Goal: Navigation & Orientation: Find specific page/section

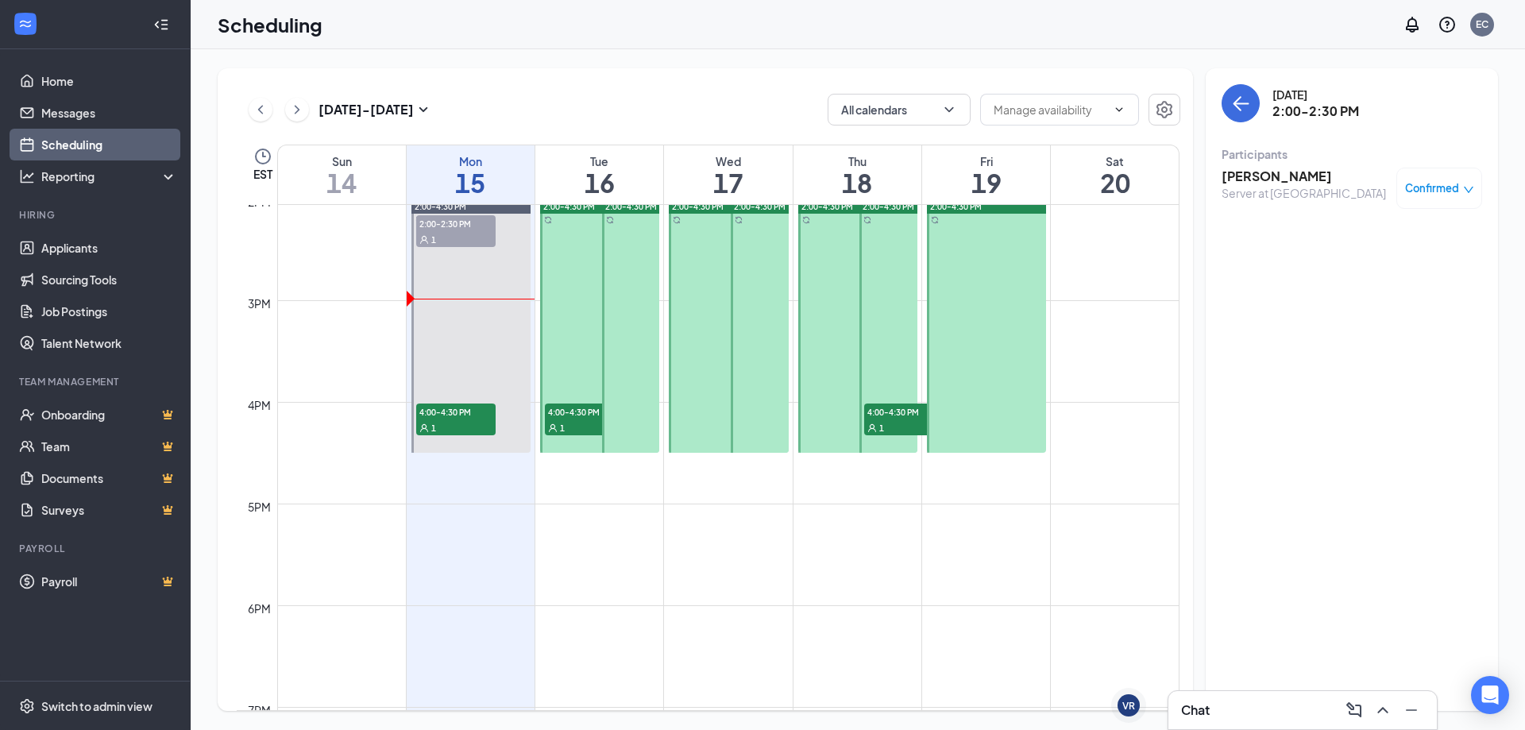
scroll to position [1725, 0]
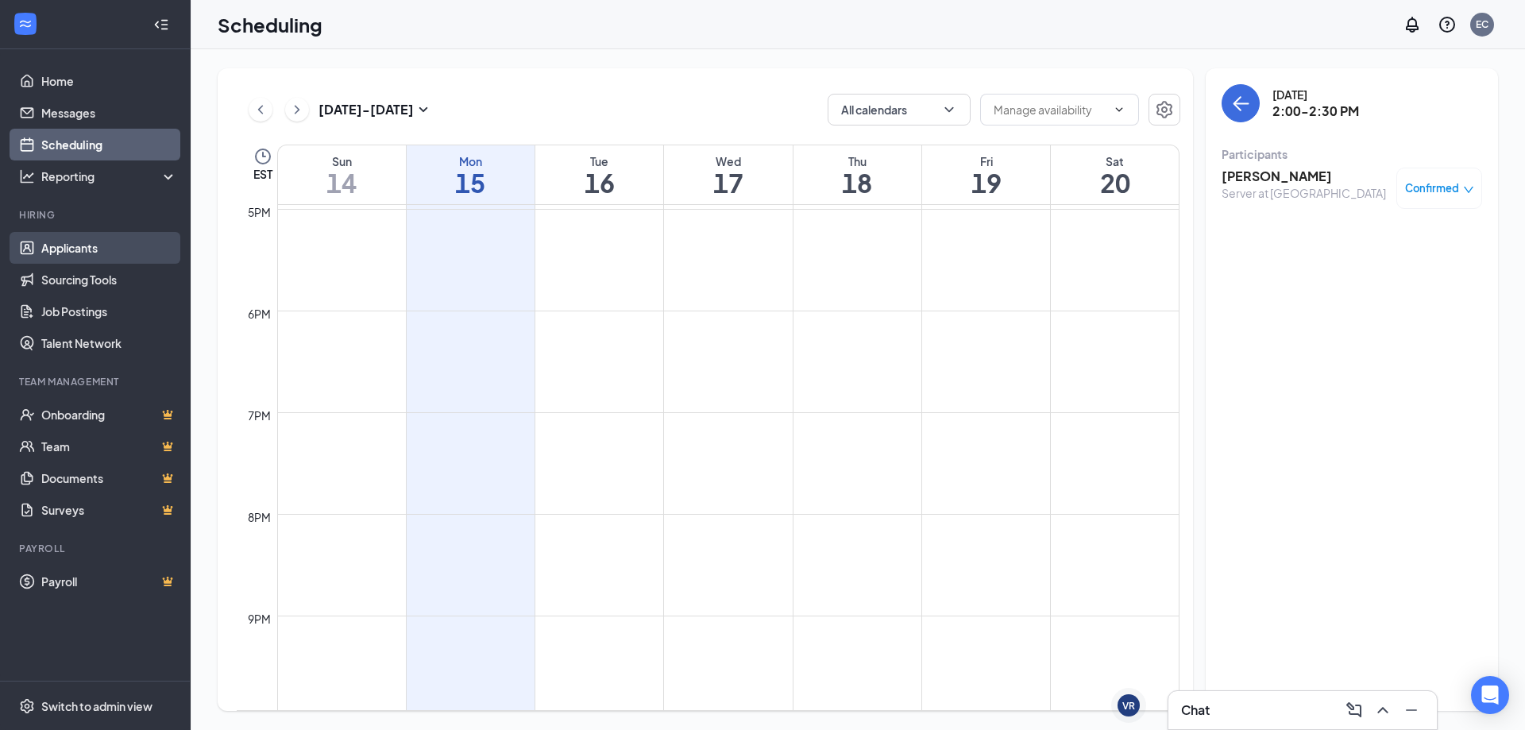
click at [129, 233] on link "Applicants" at bounding box center [109, 248] width 136 height 32
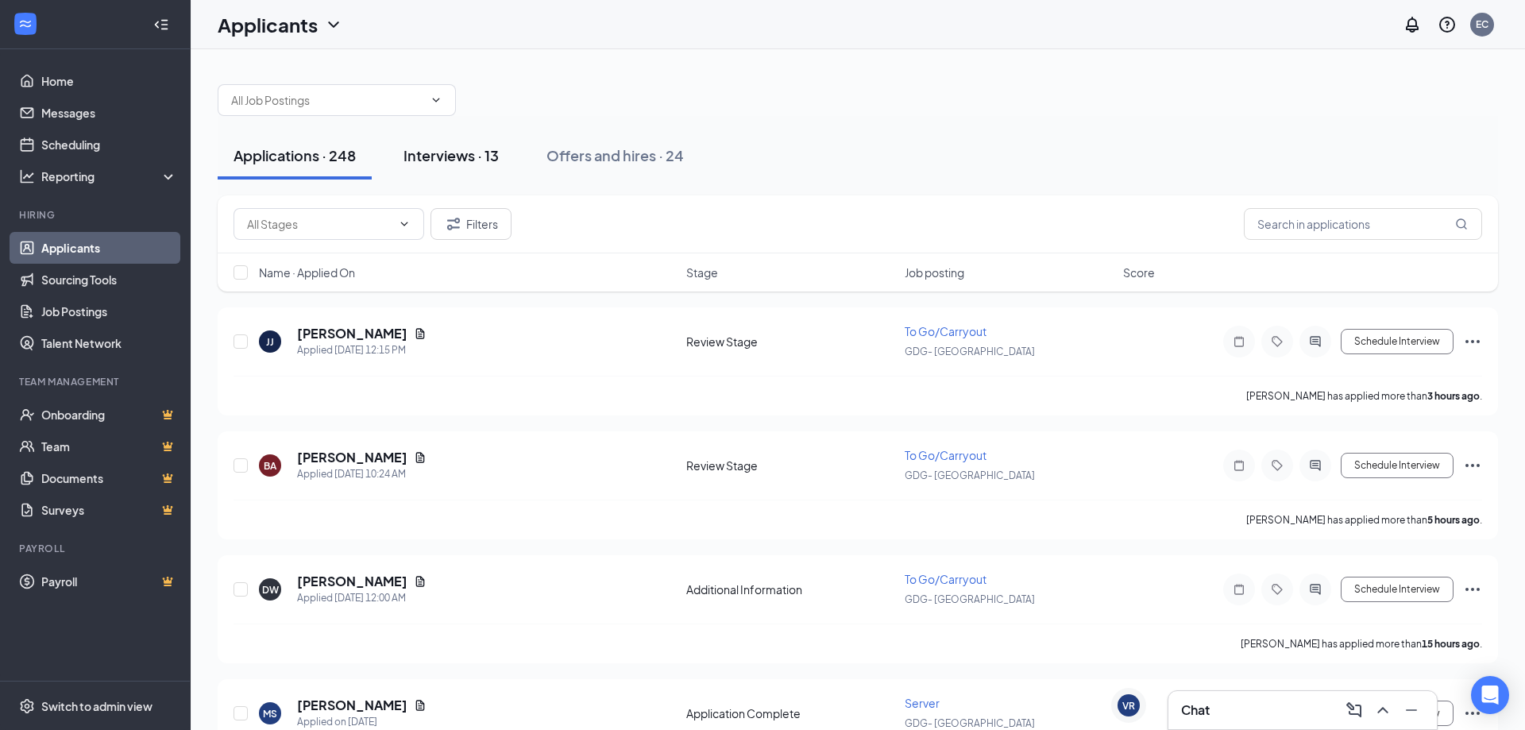
click at [469, 146] on div "Interviews · 13" at bounding box center [451, 155] width 95 height 20
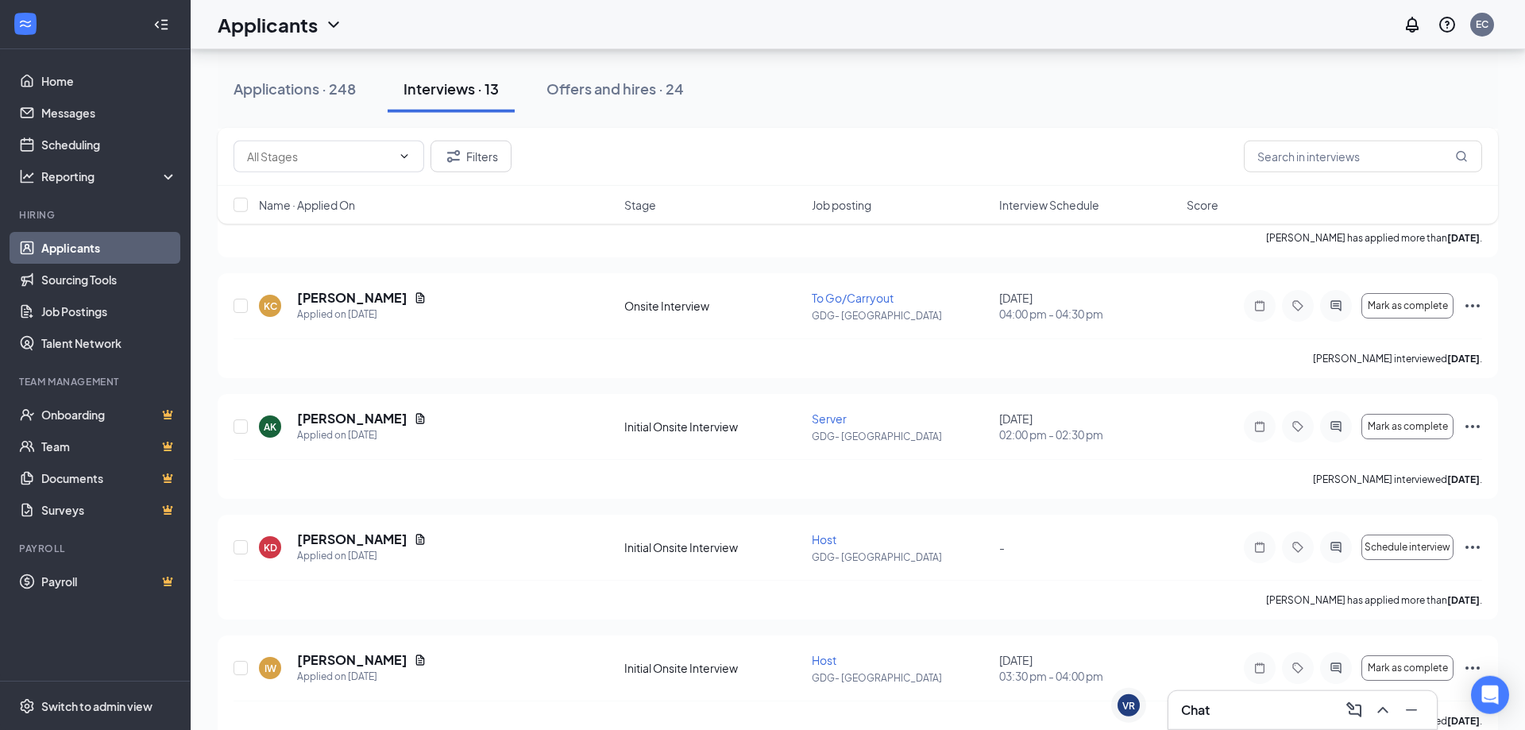
scroll to position [1150, 0]
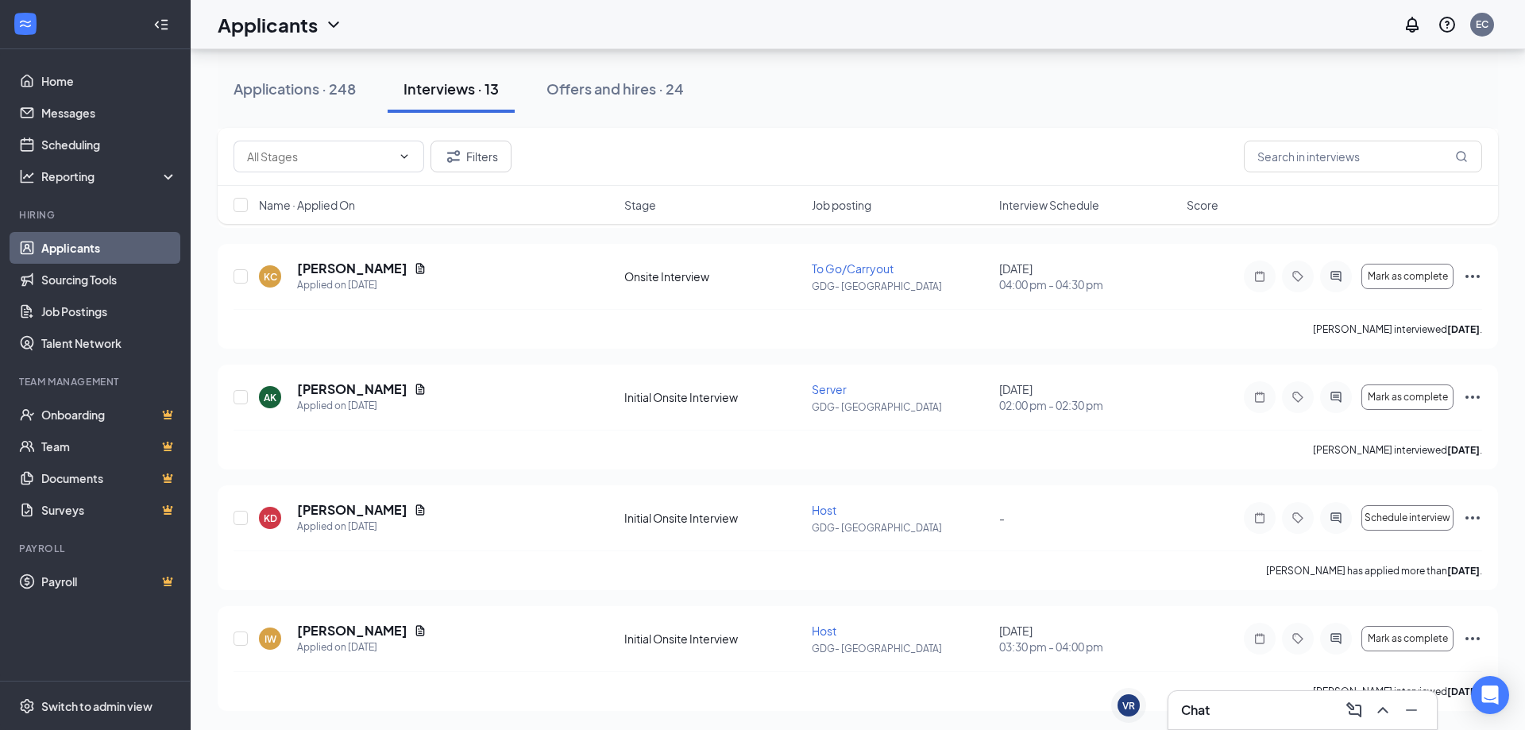
drag, startPoint x: 926, startPoint y: 175, endPoint x: 833, endPoint y: 215, distance: 101.4
click at [566, 91] on div "Offers and hires · 24" at bounding box center [615, 89] width 137 height 20
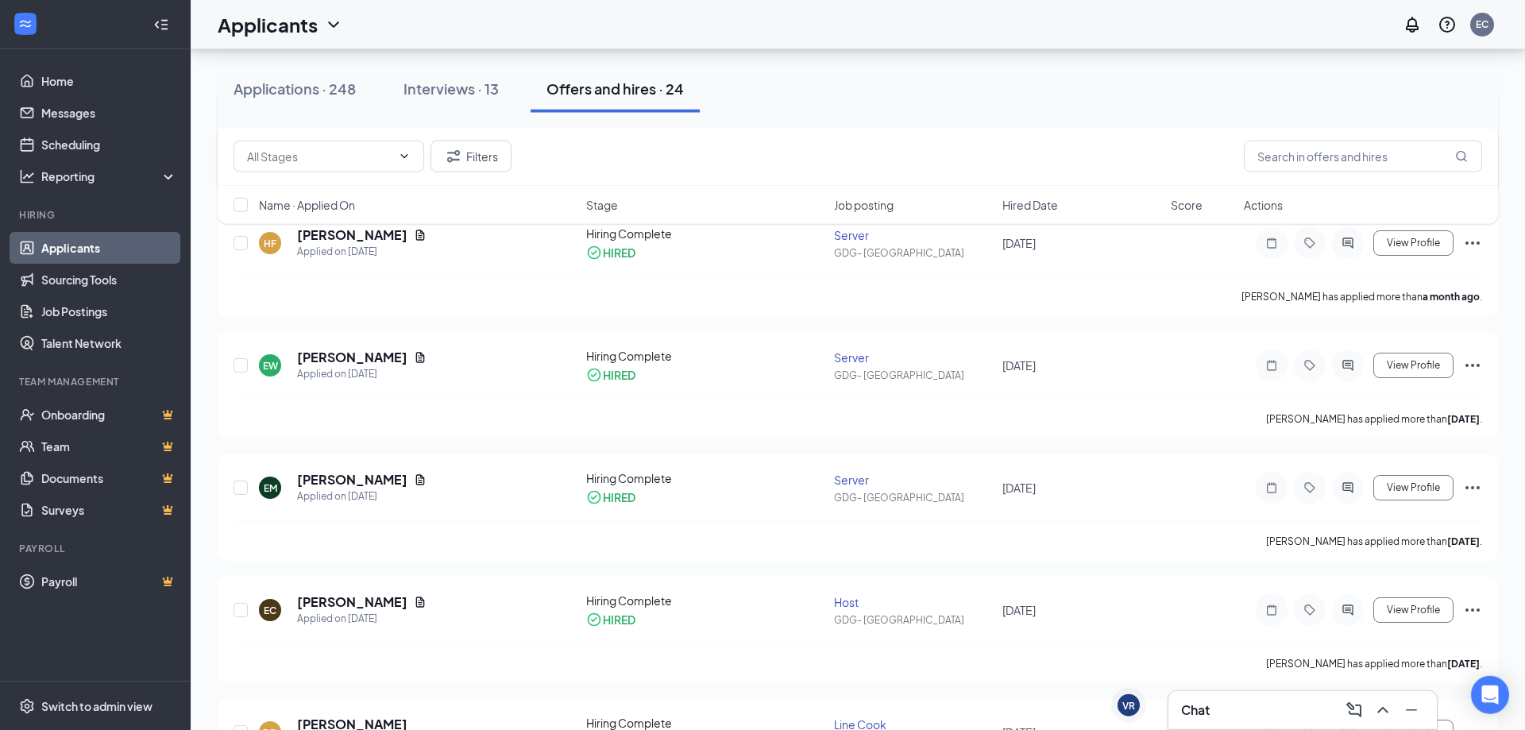
drag, startPoint x: 737, startPoint y: 343, endPoint x: 655, endPoint y: 386, distance: 93.1
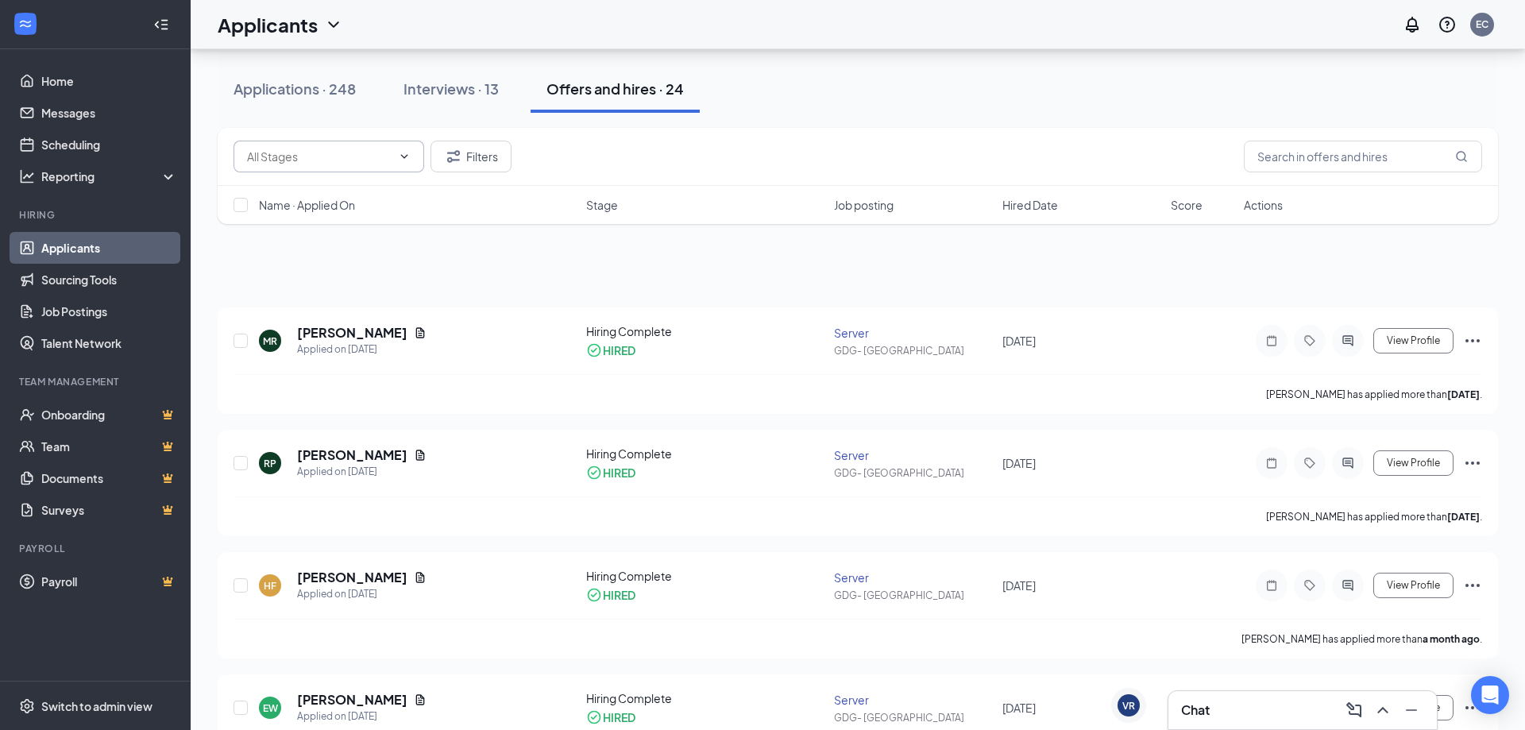
drag, startPoint x: 748, startPoint y: 424, endPoint x: 370, endPoint y: 210, distance: 434.1
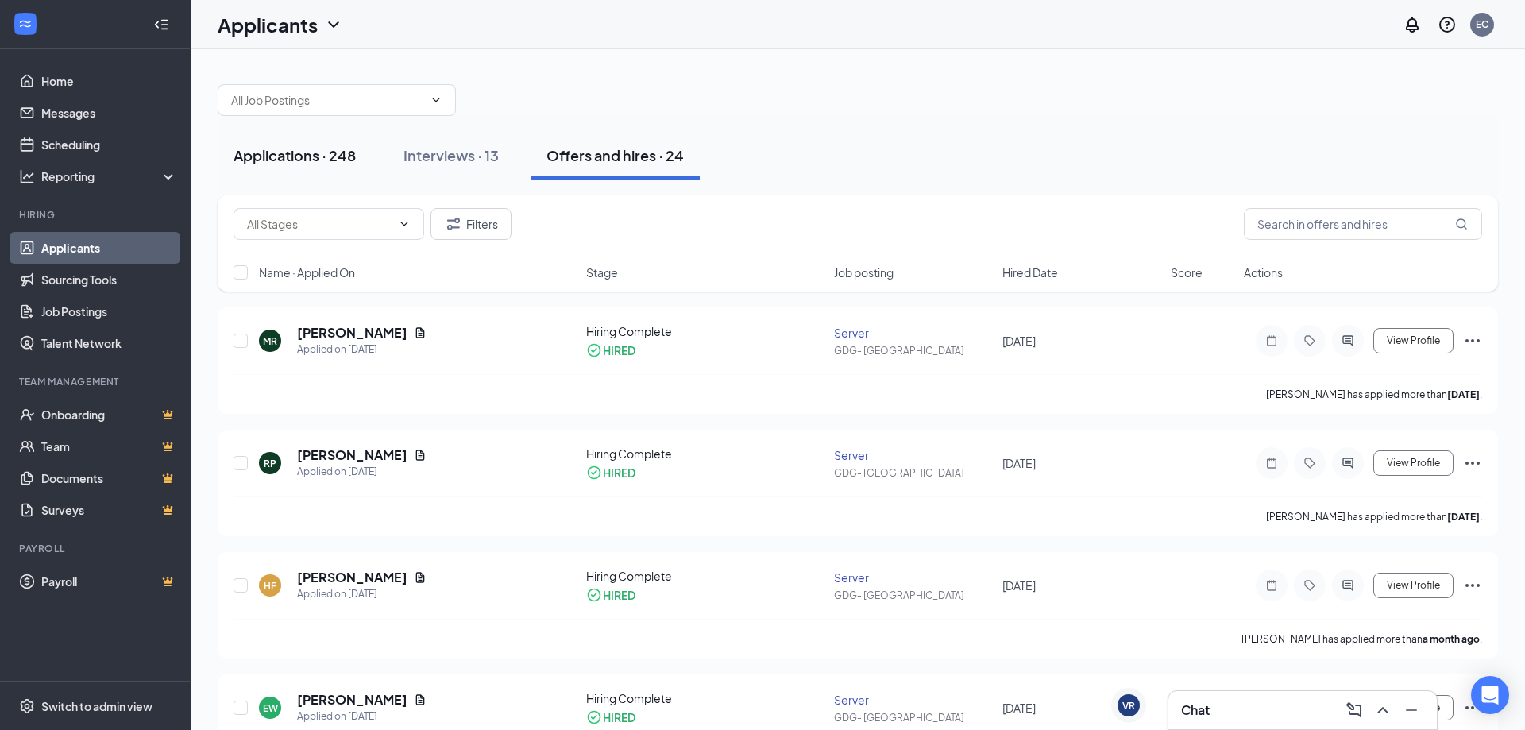
click at [291, 150] on div "Applications · 248" at bounding box center [295, 155] width 122 height 20
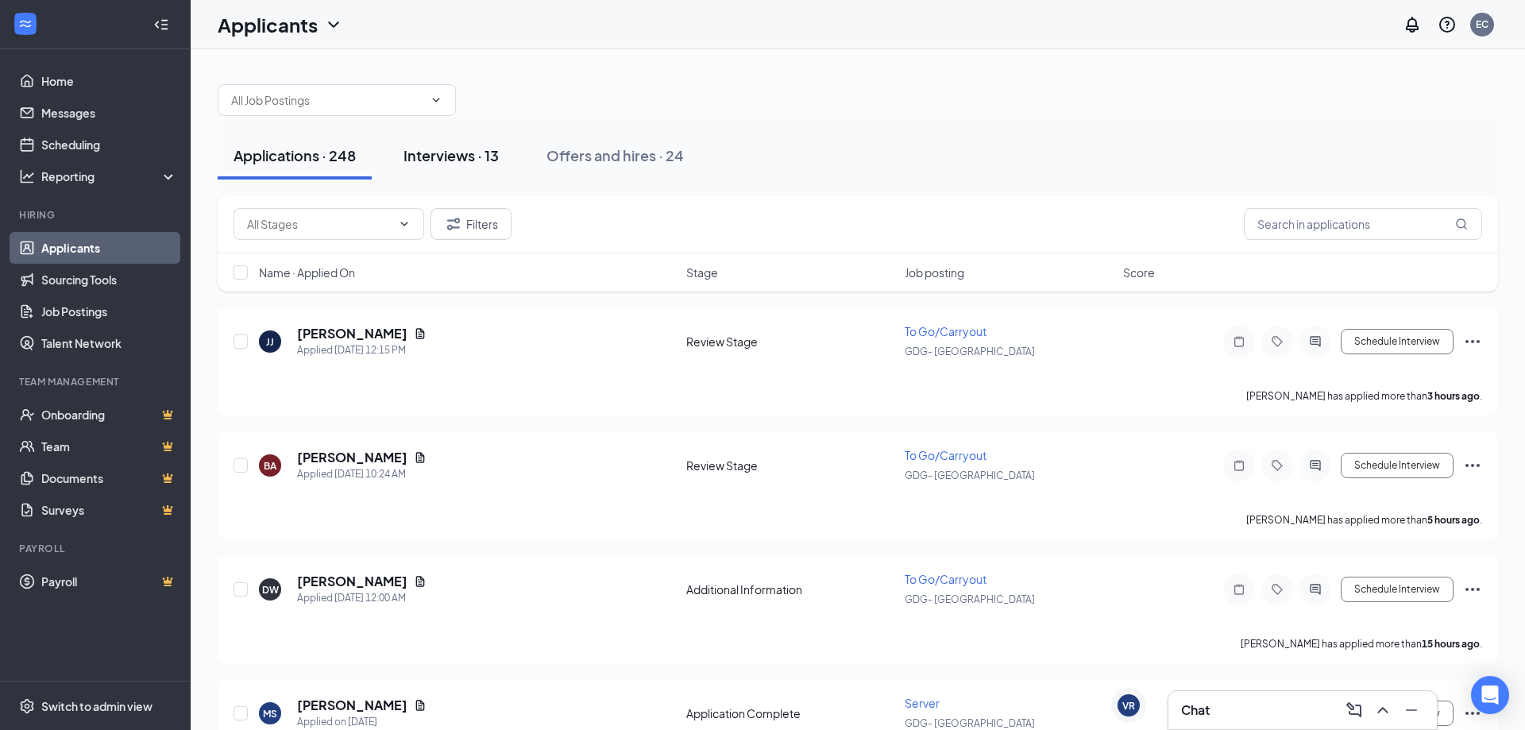
click at [476, 159] on div "Interviews · 13" at bounding box center [451, 155] width 95 height 20
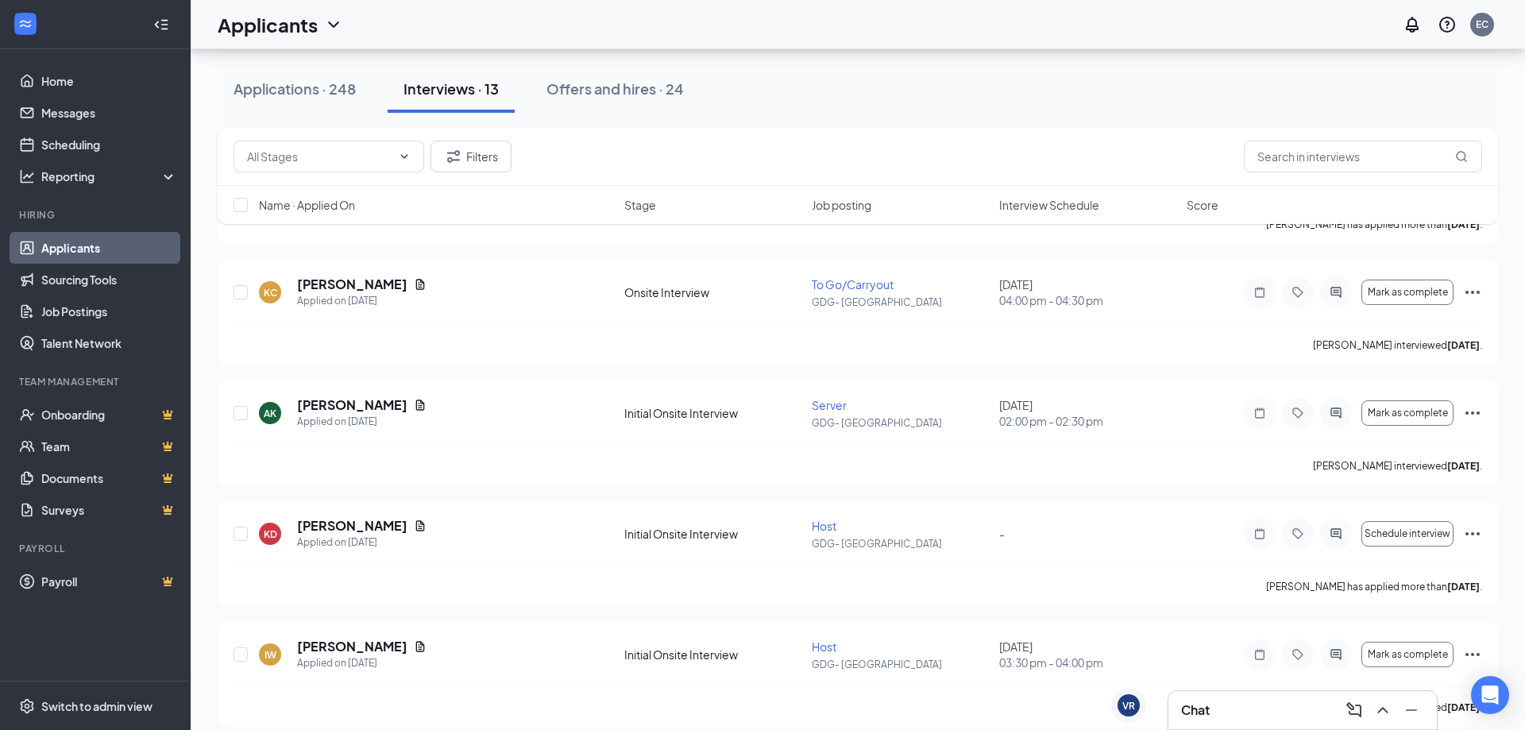
scroll to position [1150, 0]
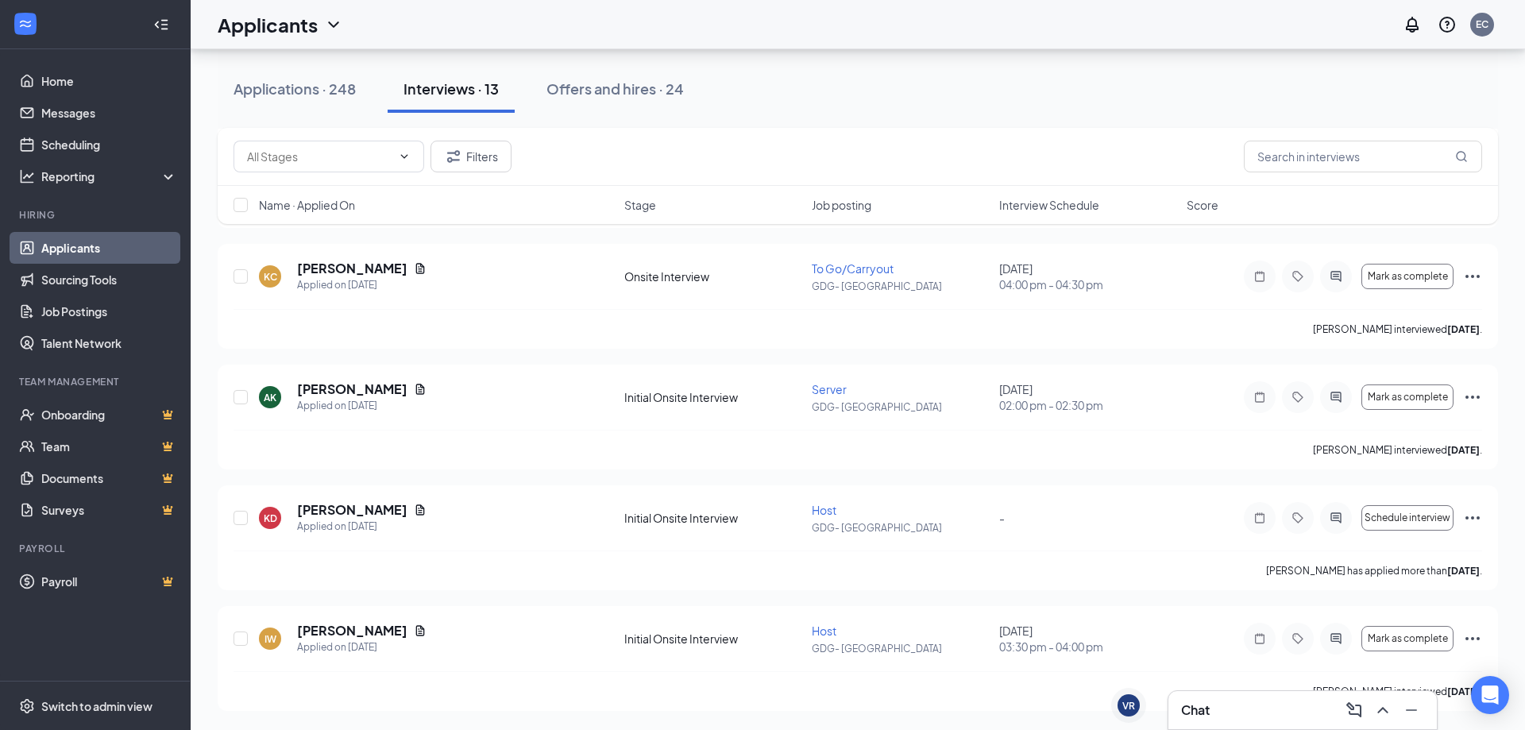
drag, startPoint x: 516, startPoint y: 340, endPoint x: 501, endPoint y: 369, distance: 33.0
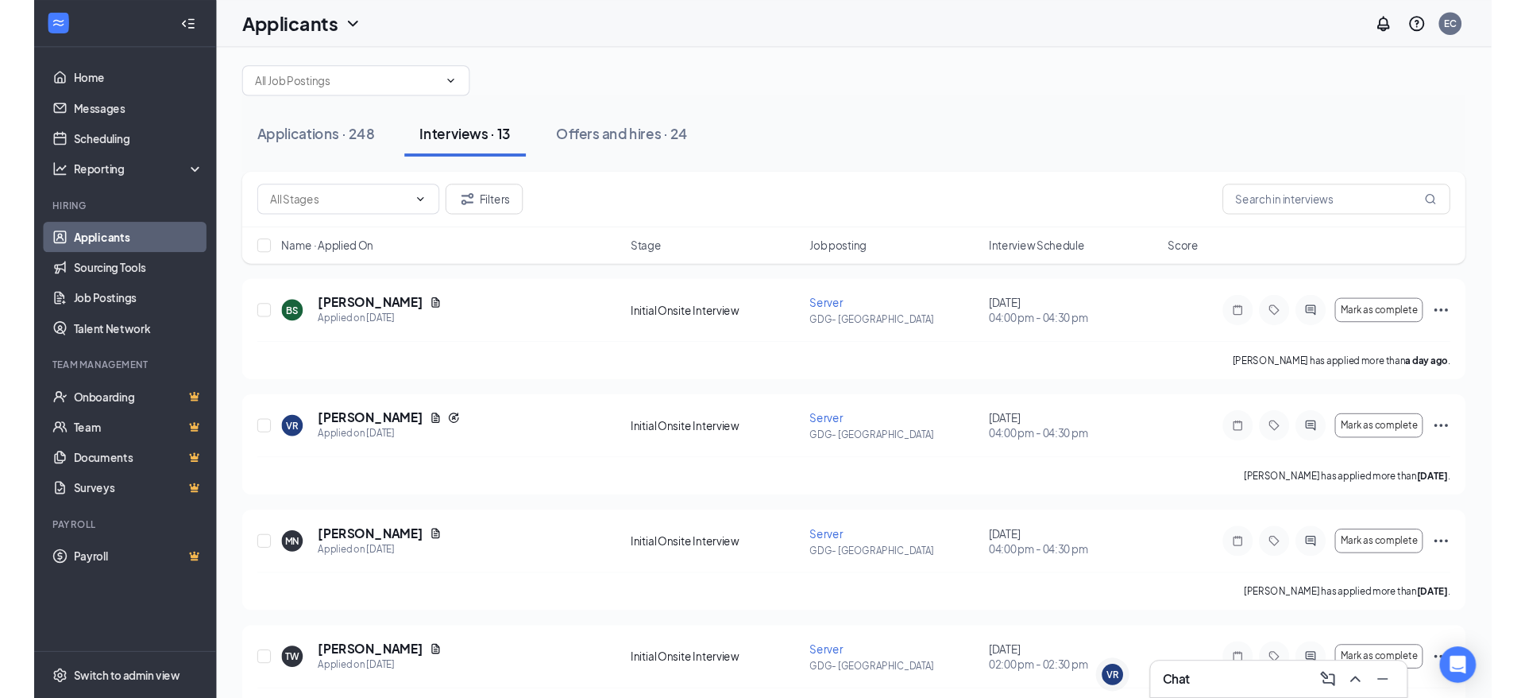
scroll to position [0, 0]
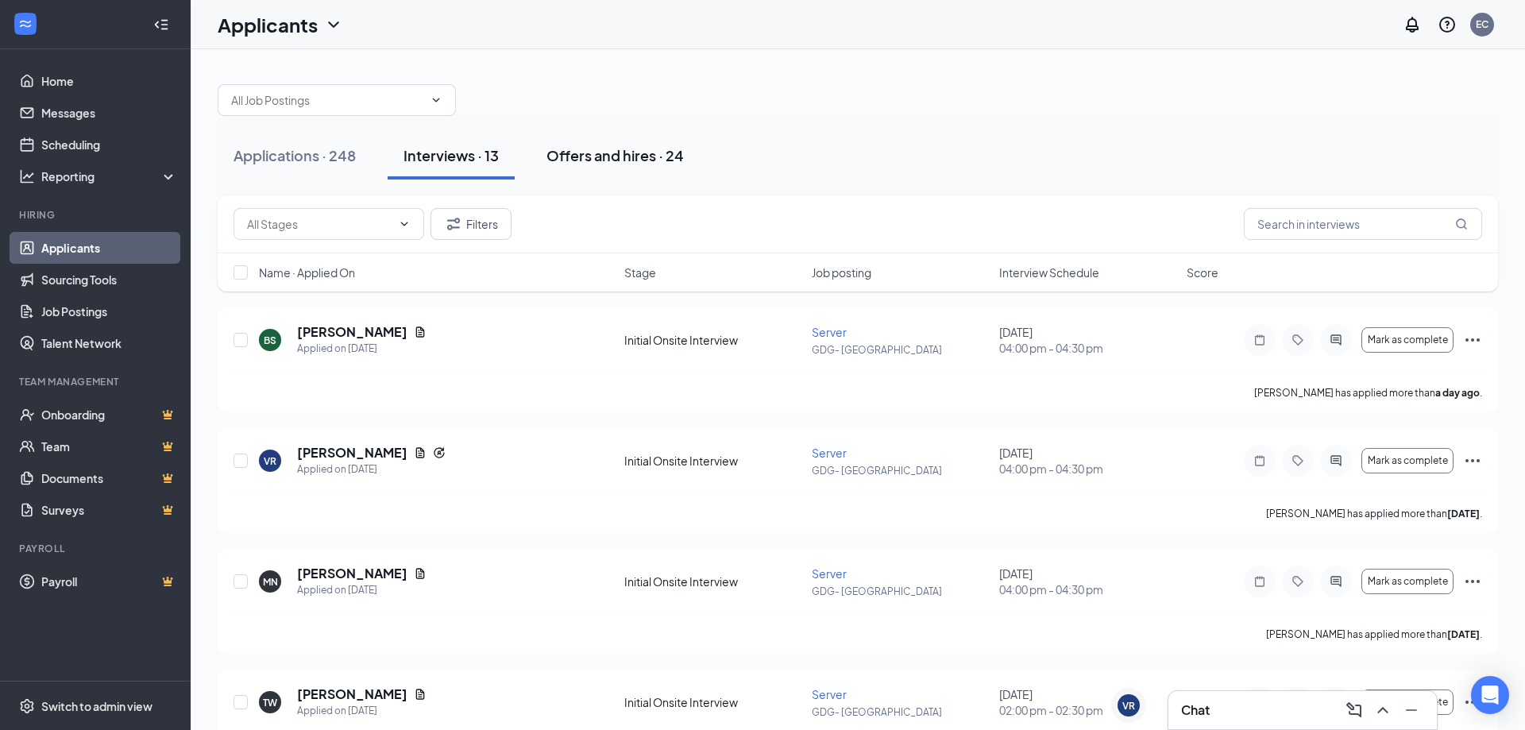
click at [605, 155] on div "Offers and hires · 24" at bounding box center [615, 155] width 137 height 20
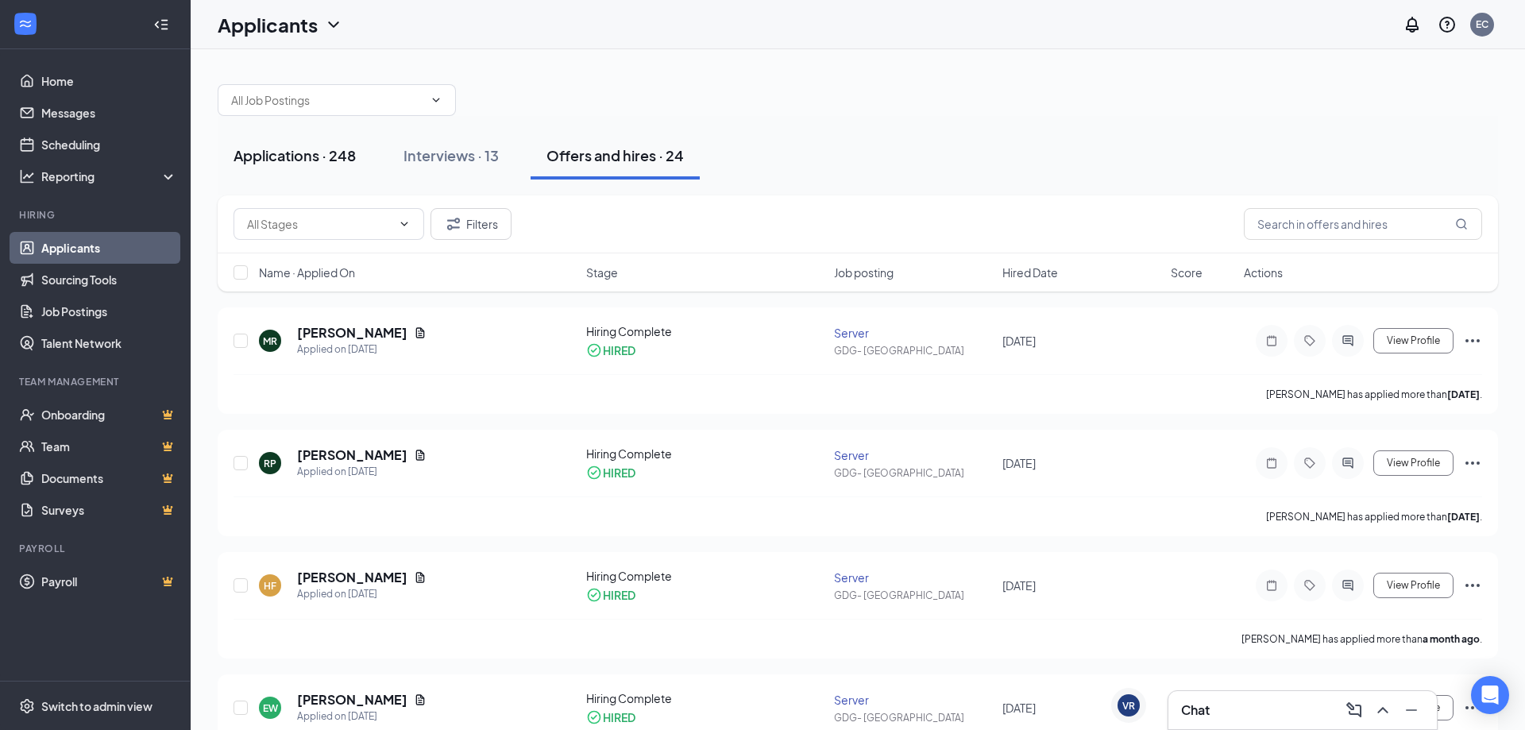
click at [349, 160] on div "Applications · 248" at bounding box center [295, 155] width 122 height 20
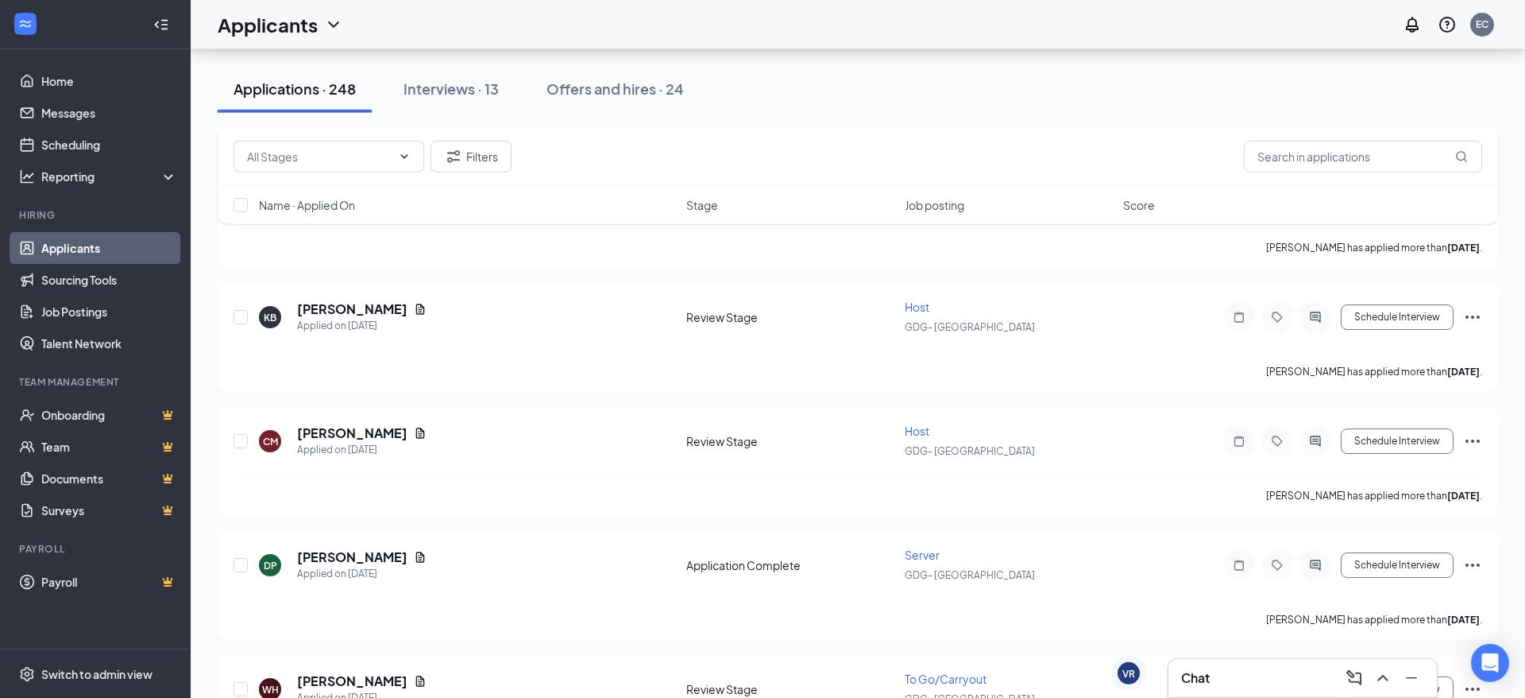
drag, startPoint x: 596, startPoint y: 427, endPoint x: 583, endPoint y: 462, distance: 37.2
